Goal: Task Accomplishment & Management: Manage account settings

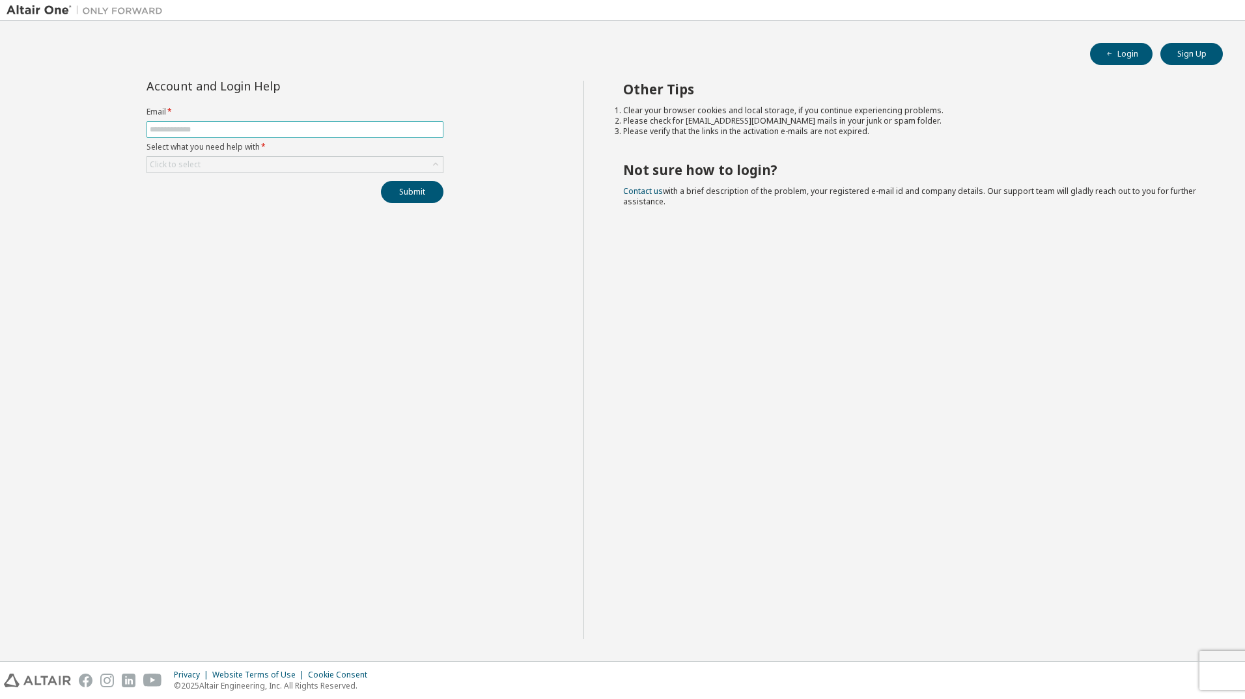
click at [251, 130] on input "text" at bounding box center [295, 129] width 290 height 10
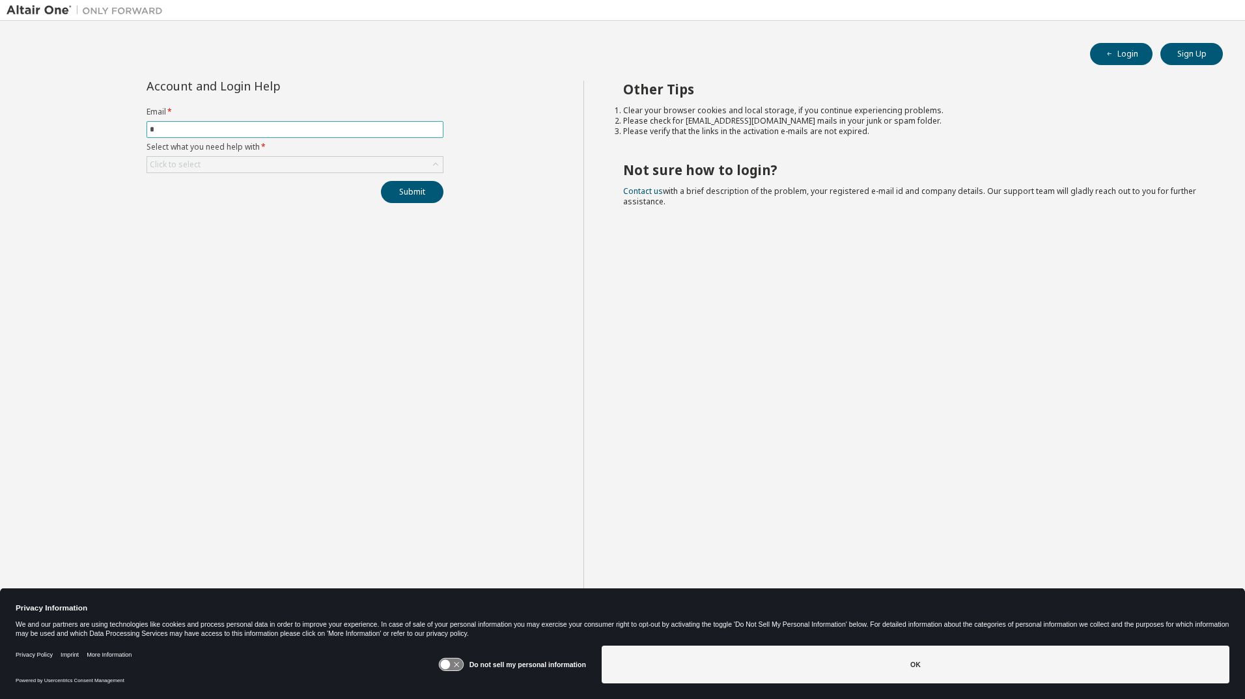
click at [251, 130] on input "*" at bounding box center [295, 129] width 290 height 10
type input "**********"
click at [476, 144] on div "**********" at bounding box center [295, 360] width 577 height 559
click at [436, 165] on icon at bounding box center [435, 164] width 13 height 13
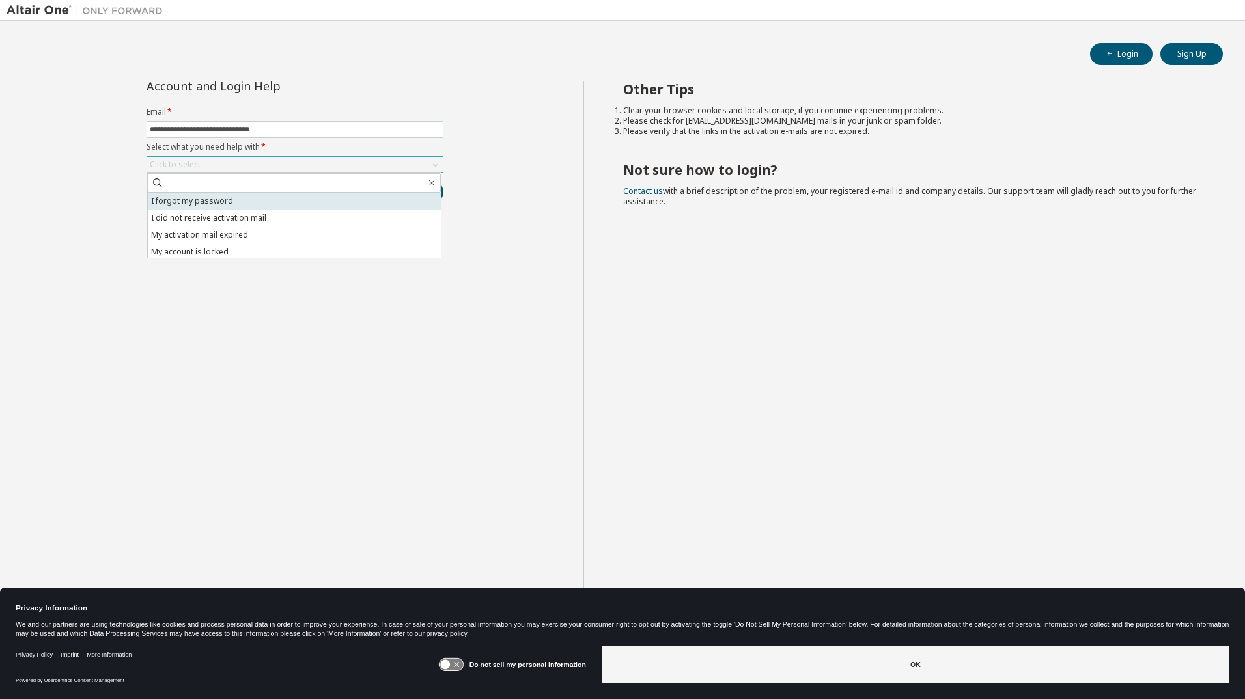
click at [243, 198] on li "I forgot my password" at bounding box center [294, 201] width 293 height 17
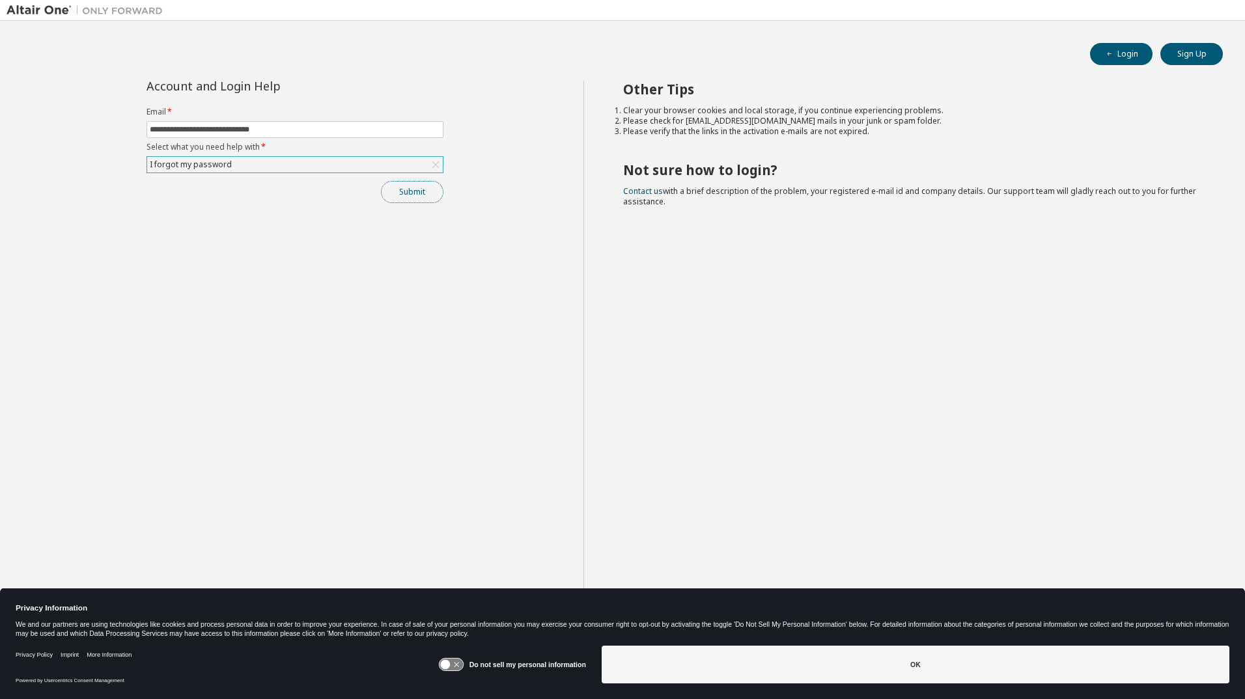
click at [415, 195] on button "Submit" at bounding box center [412, 192] width 63 height 22
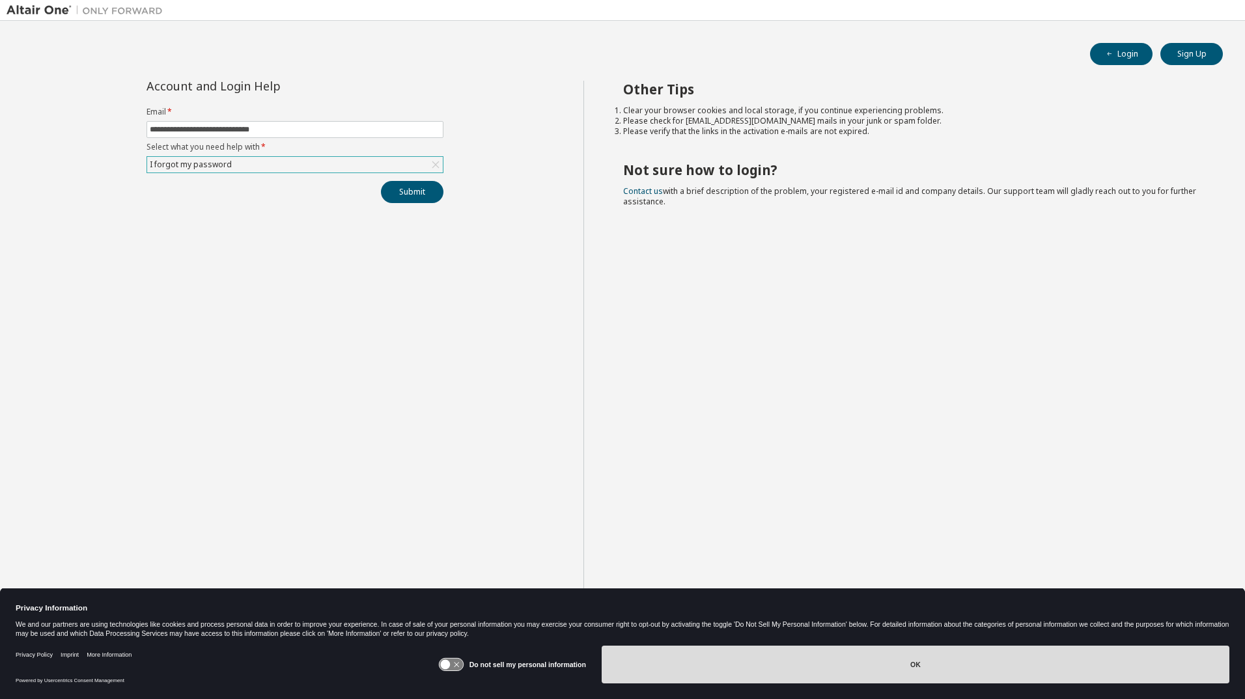
click at [702, 666] on button "OK" at bounding box center [916, 665] width 628 height 38
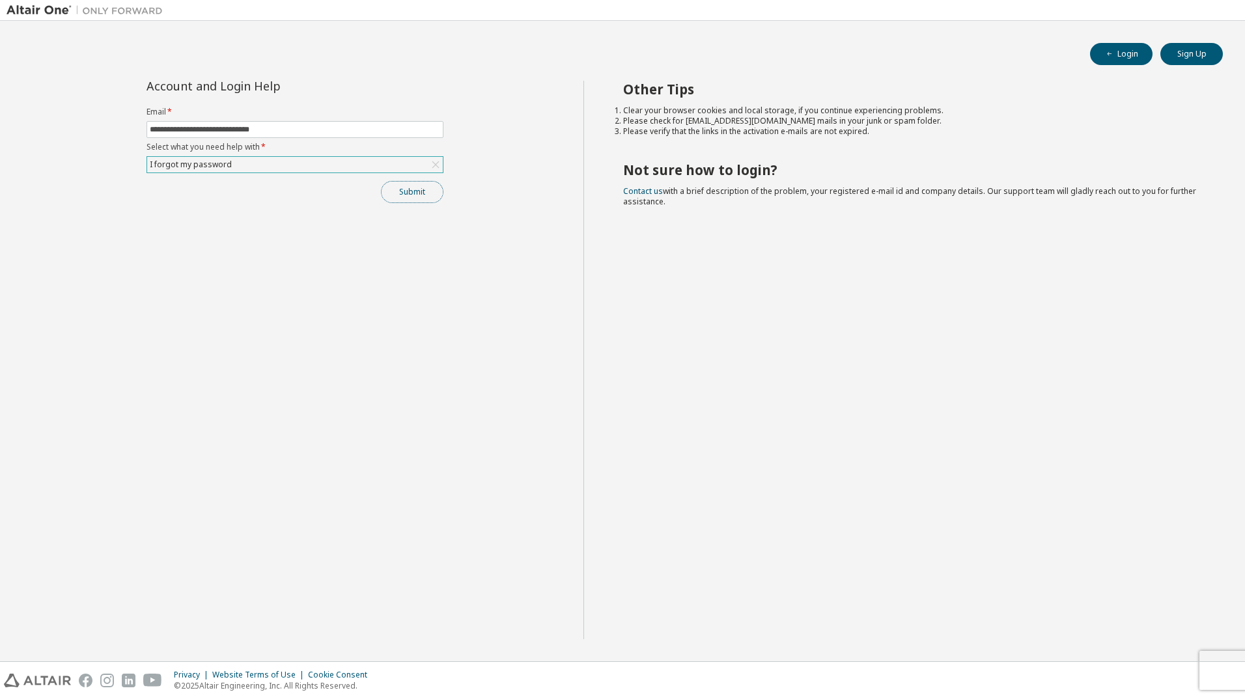
click at [420, 196] on button "Submit" at bounding box center [412, 192] width 63 height 22
click at [1218, 664] on icon "button" at bounding box center [1218, 664] width 8 height 8
click at [755, 419] on div "Other Tips Clear your browser cookies and local storage, if you continue experi…" at bounding box center [911, 360] width 656 height 559
click at [861, 339] on div "Other Tips Clear your browser cookies and local storage, if you continue experi…" at bounding box center [911, 360] width 656 height 559
